Goal: Find specific page/section: Find specific page/section

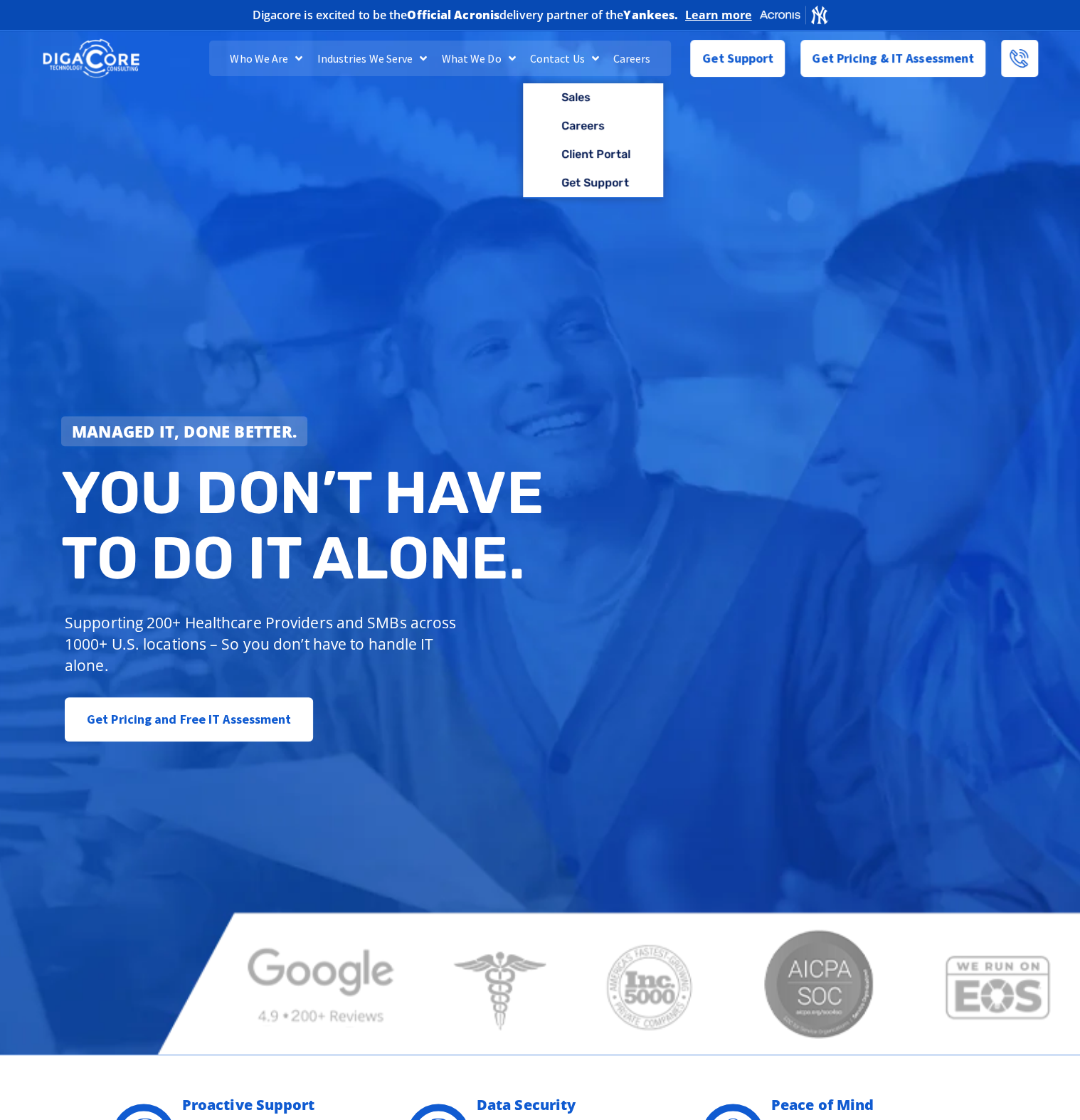
click at [565, 59] on link "Contact Us" at bounding box center [564, 58] width 83 height 35
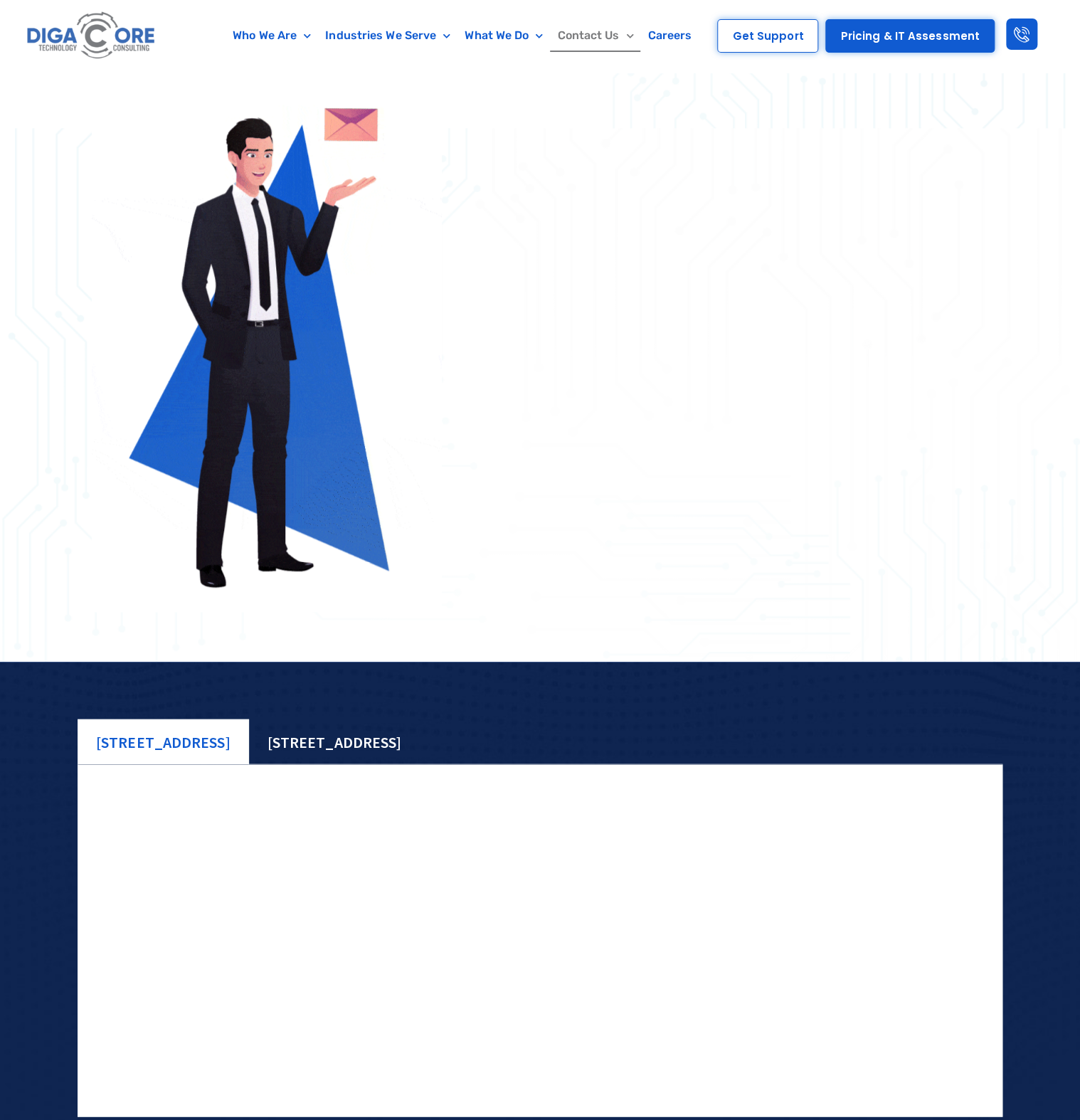
scroll to position [1083, 0]
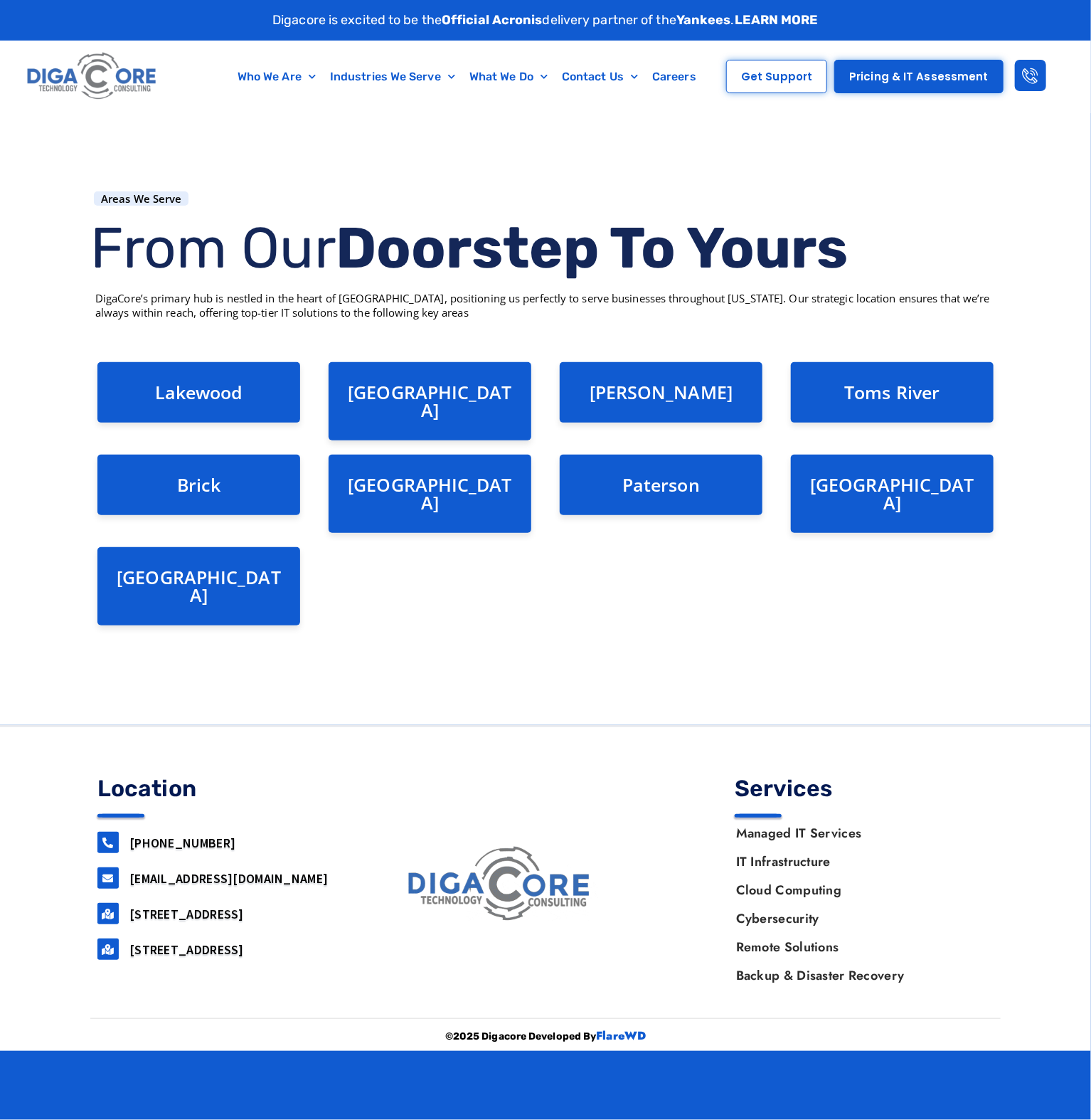
click at [386, 621] on div "Areas We Serve From Our Doorstep To Yours DigaCore’s primary hub is nestled in …" at bounding box center [545, 419] width 924 height 612
click at [560, 617] on div "Areas We Serve From Our Doorstep To Yours DigaCore’s primary hub is nestled in …" at bounding box center [545, 419] width 924 height 612
click at [560, 607] on div "Areas We Serve From Our Doorstep To Yours DigaCore’s primary hub is nestled in …" at bounding box center [545, 419] width 924 height 612
click at [232, 392] on link "Lakewood" at bounding box center [199, 392] width 89 height 24
